Goal: Check status

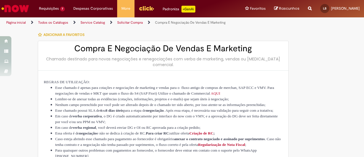
select select "**********"
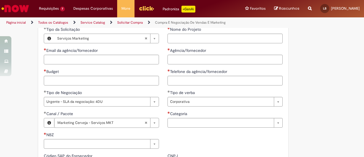
scroll to position [149, 0]
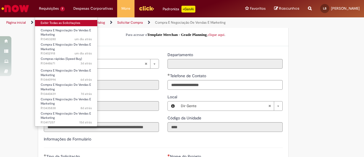
click at [54, 20] on link "Exibir Todas as Solicitações" at bounding box center [66, 23] width 63 height 6
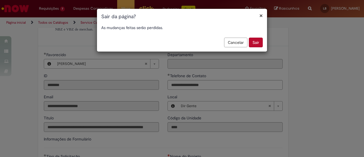
click at [252, 40] on button "Sair" at bounding box center [256, 43] width 14 height 10
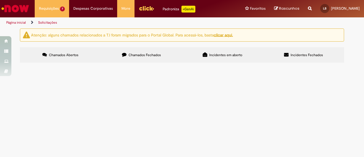
scroll to position [32, 0]
click at [0, 0] on span "Compras rápidas (Speed Buy)" at bounding box center [0, 0] width 0 height 0
click at [0, 0] on td "SPATEN - PERFORMANCE [PERSON_NAME]" at bounding box center [0, 0] width 0 height 0
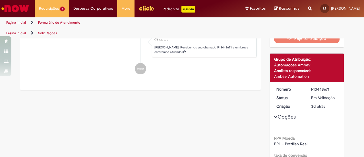
click at [126, 96] on main "Formulário de Atendimento Verificar Código de Barras Compras rápidas (Speed Buy…" at bounding box center [182, 65] width 364 height 118
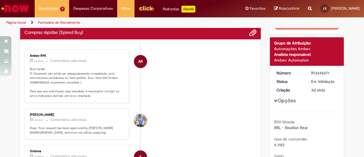
scroll to position [35, 0]
